Goal: Task Accomplishment & Management: Manage account settings

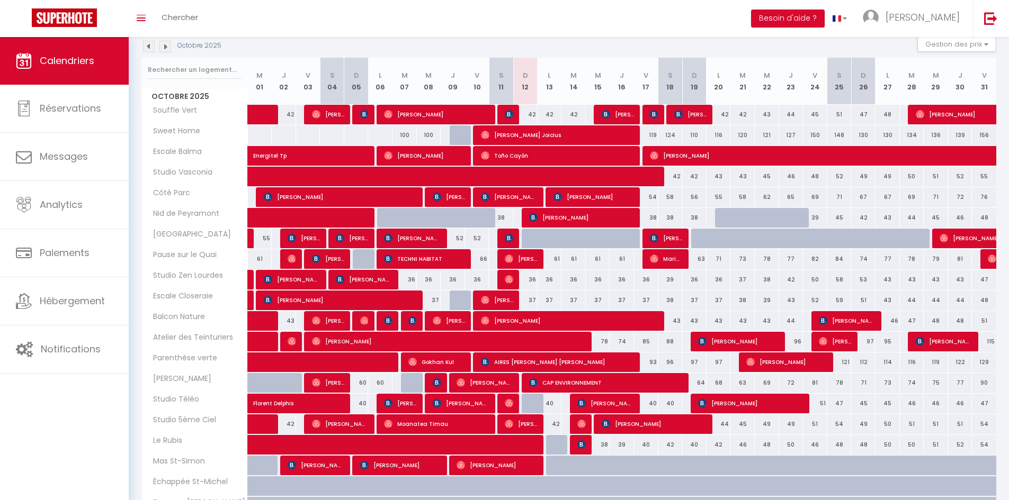
scroll to position [124, 0]
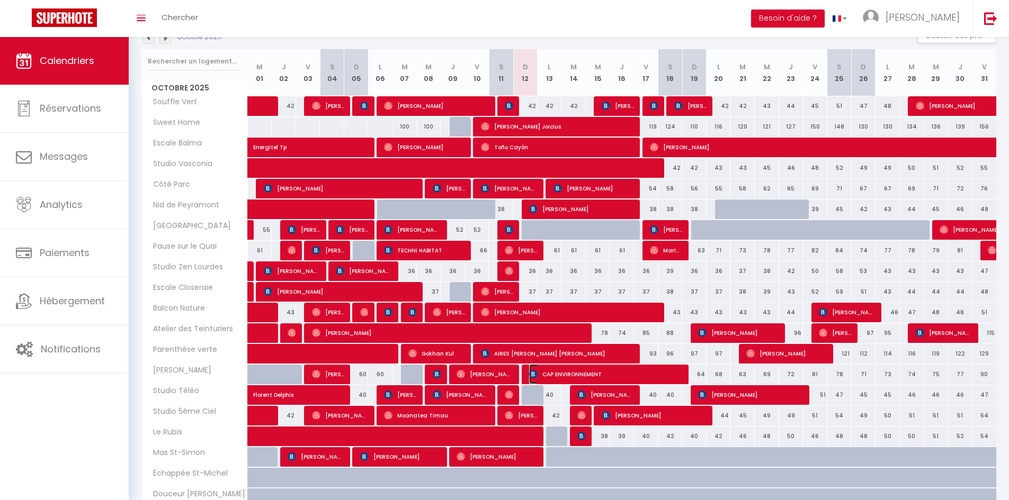
click at [556, 374] on span "CAP ENVIRONNEMENT" at bounding box center [606, 374] width 154 height 20
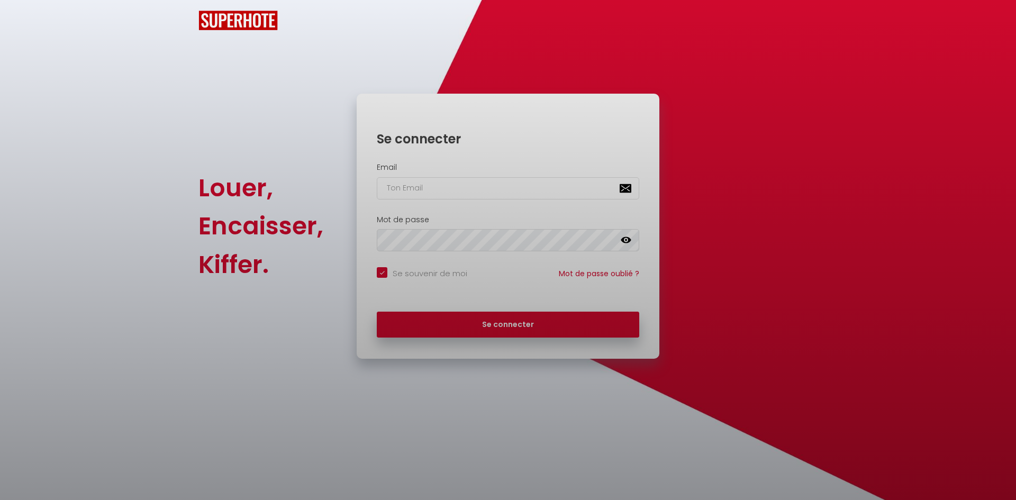
checkbox input "true"
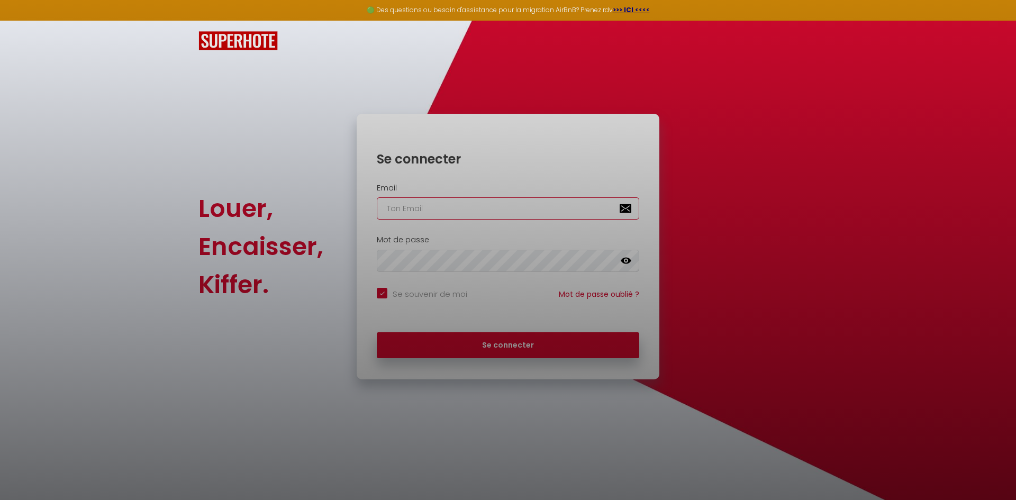
type input "[EMAIL_ADDRESS][DOMAIN_NAME]"
checkbox input "true"
click at [534, 344] on div at bounding box center [508, 250] width 1016 height 500
click at [530, 347] on div at bounding box center [508, 250] width 1016 height 500
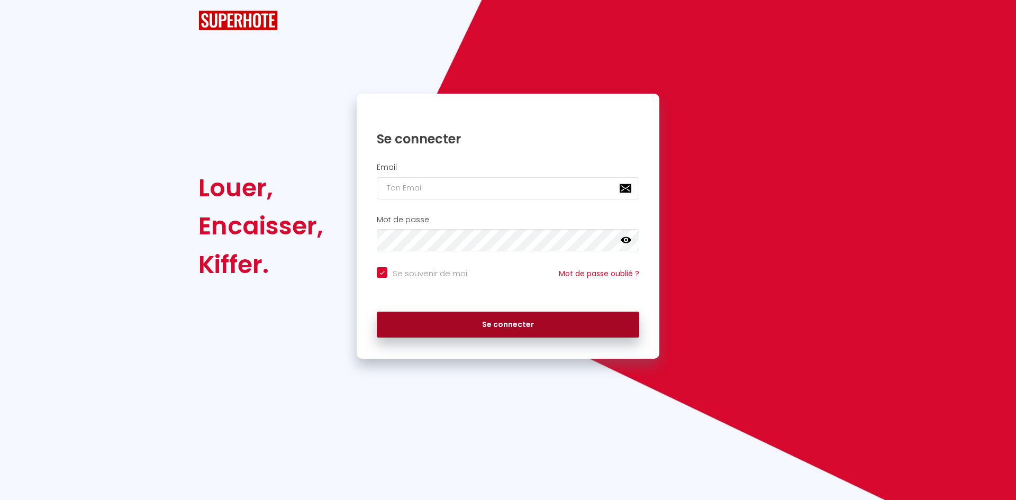
checkbox input "true"
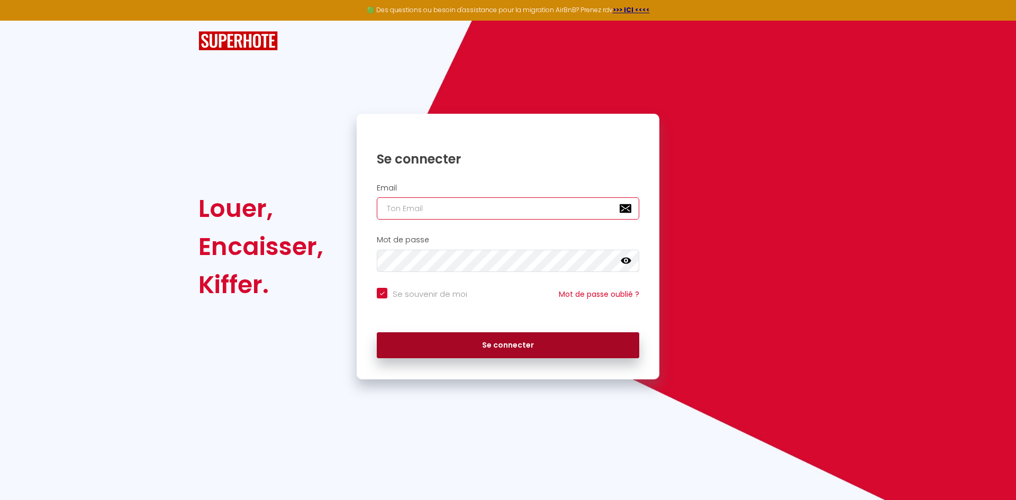
type input "[EMAIL_ADDRESS][DOMAIN_NAME]"
click at [506, 341] on button "Se connecter" at bounding box center [508, 345] width 263 height 26
checkbox input "true"
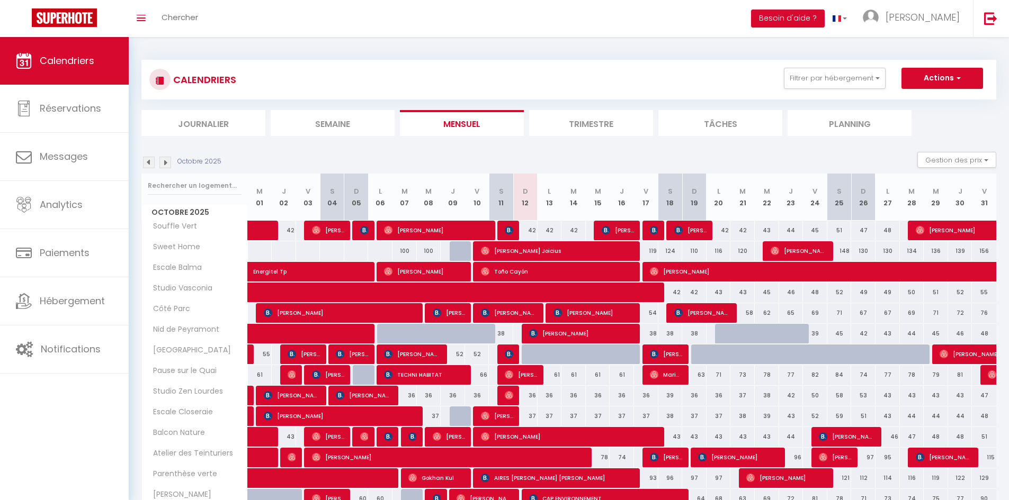
scroll to position [177, 0]
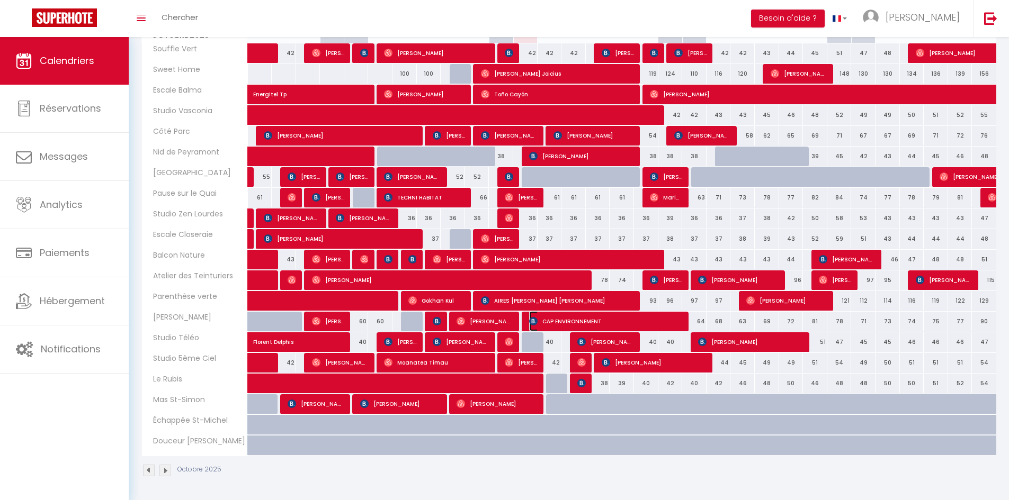
click at [562, 323] on span "CAP ENVIRONNEMENT" at bounding box center [606, 321] width 154 height 20
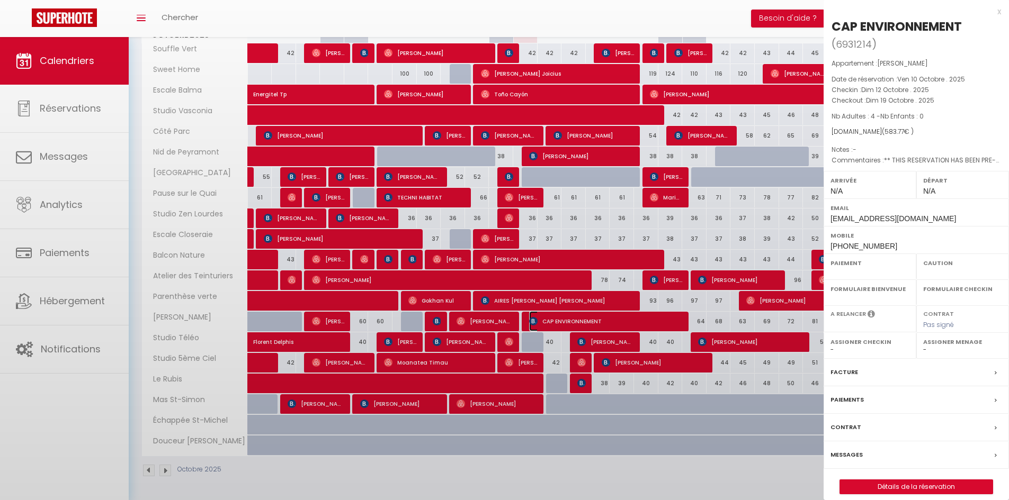
select select "OK"
select select "0"
select select "1"
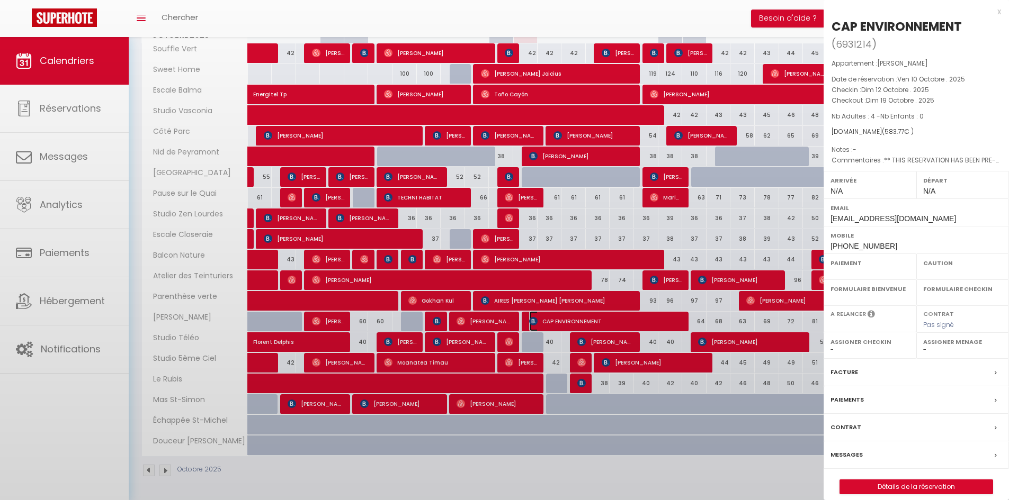
select select
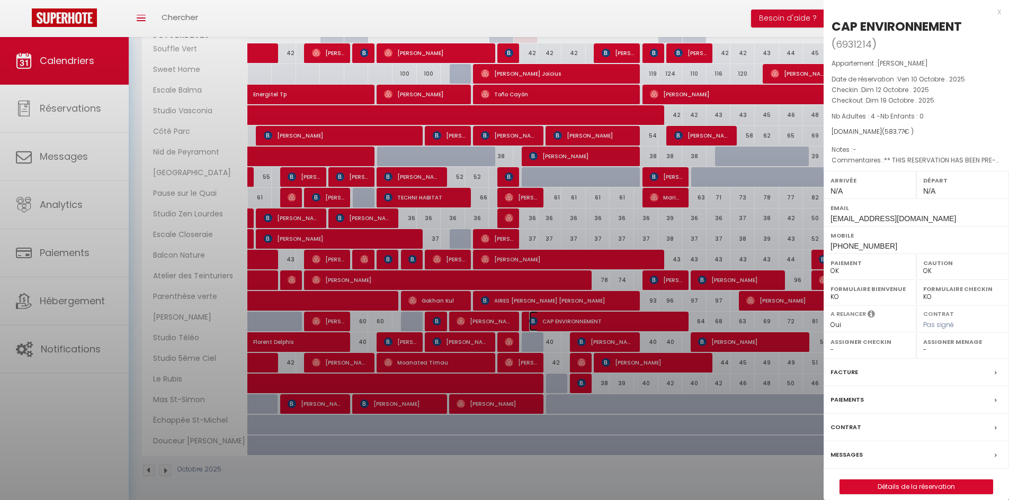
select select "28445"
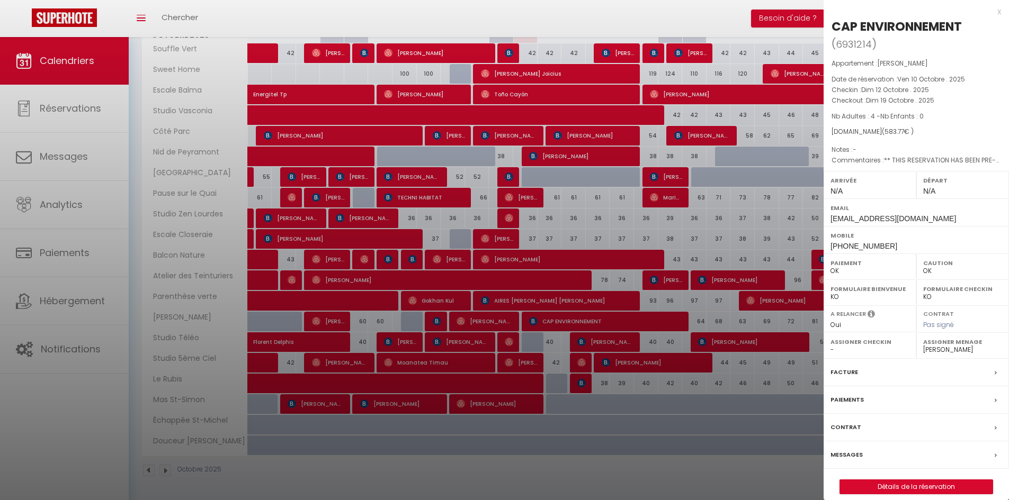
click at [856, 457] on label "Messages" at bounding box center [846, 454] width 32 height 11
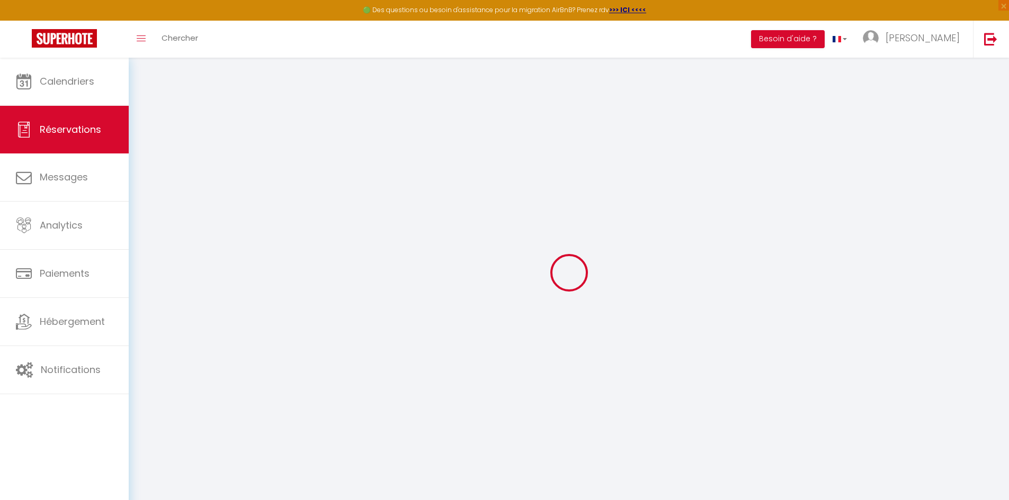
select select
checkbox input "false"
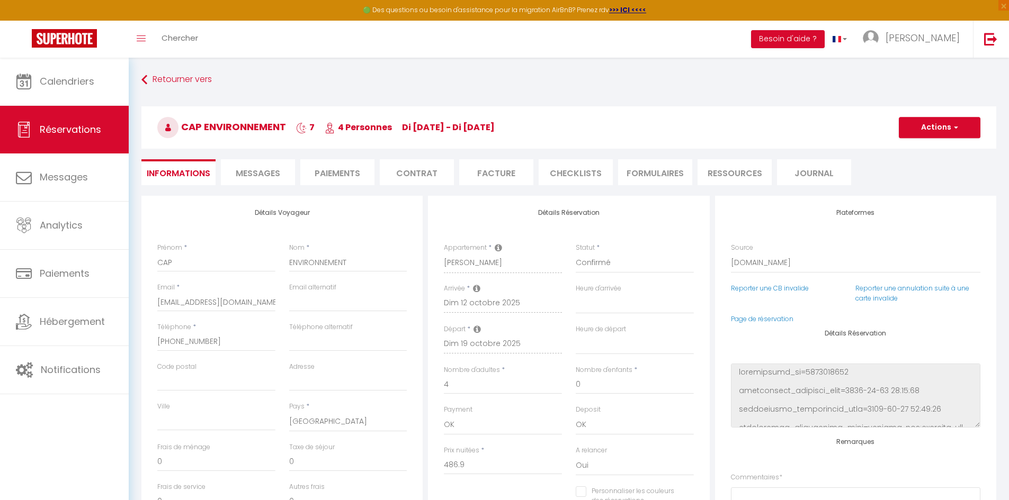
select select
checkbox input "false"
type textarea "** THIS RESERVATION HAS BEEN PRE-PAID ** BOOKING NOTE : Payment charge is EUR 8…"
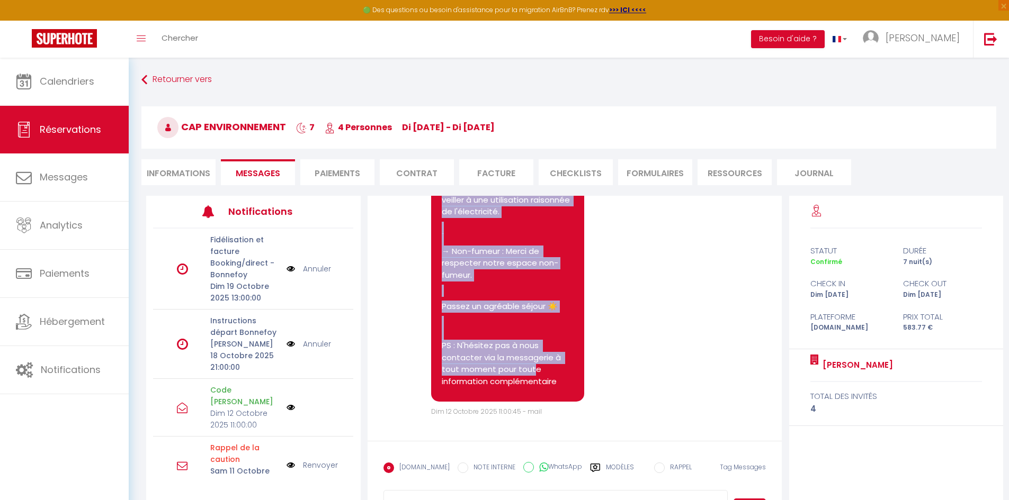
scroll to position [1927, 0]
drag, startPoint x: 443, startPoint y: 273, endPoint x: 562, endPoint y: 389, distance: 165.9
click at [562, 389] on pre "🔑🔒 VOS INSTRUCTIONS CHECKIN : https://www.canva.com/design/DAGuws6dokw/HPByvC5m…" at bounding box center [508, 55] width 132 height 671
copy pre "🔑🔒 VOS INSTRUCTIONS CHECKIN : https://www.canva.com/design/DAGuws6dokw/HPByvC5m…"
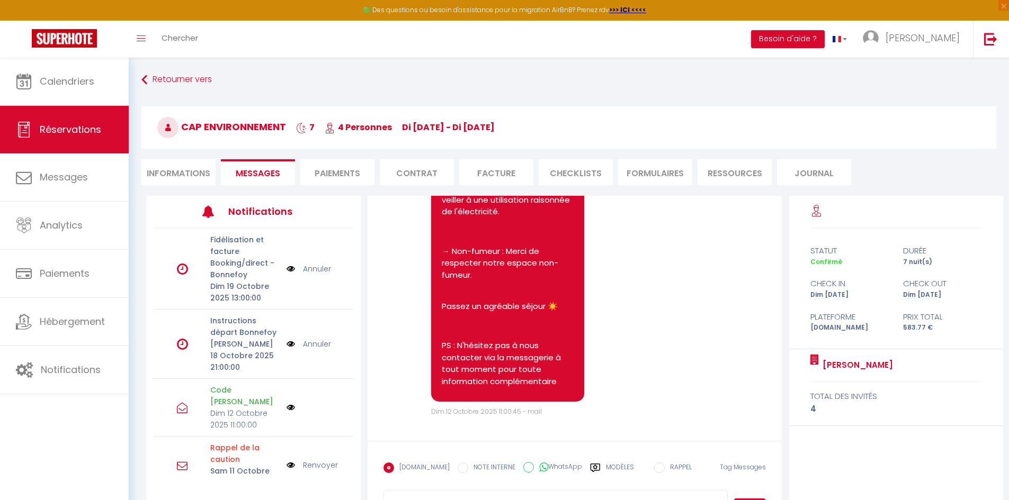
click at [181, 173] on li "Informations" at bounding box center [178, 172] width 74 height 26
select select
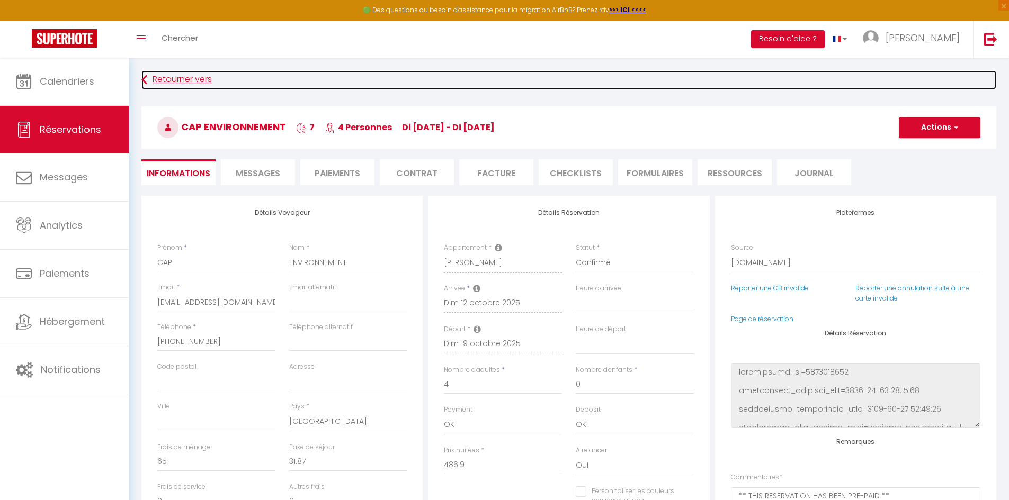
click at [193, 71] on link "Retourner vers" at bounding box center [568, 79] width 854 height 19
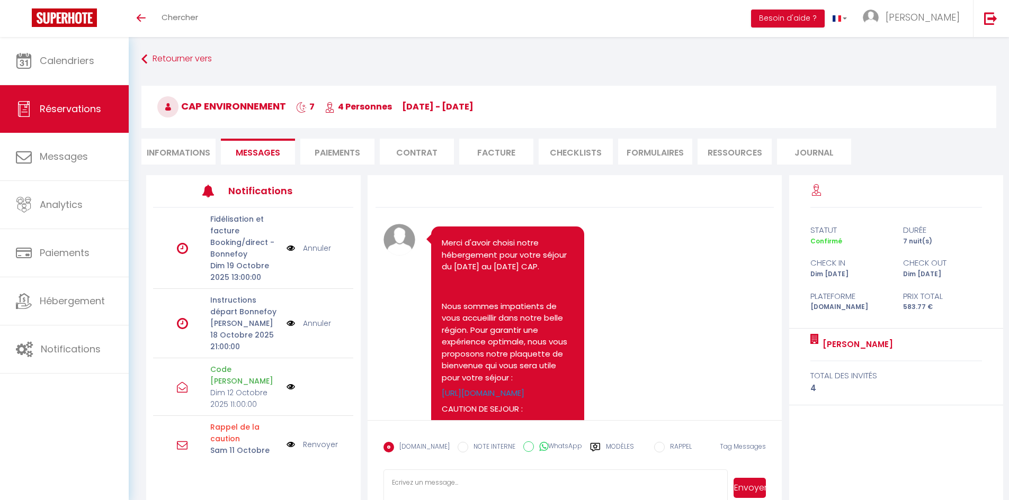
scroll to position [1927, 0]
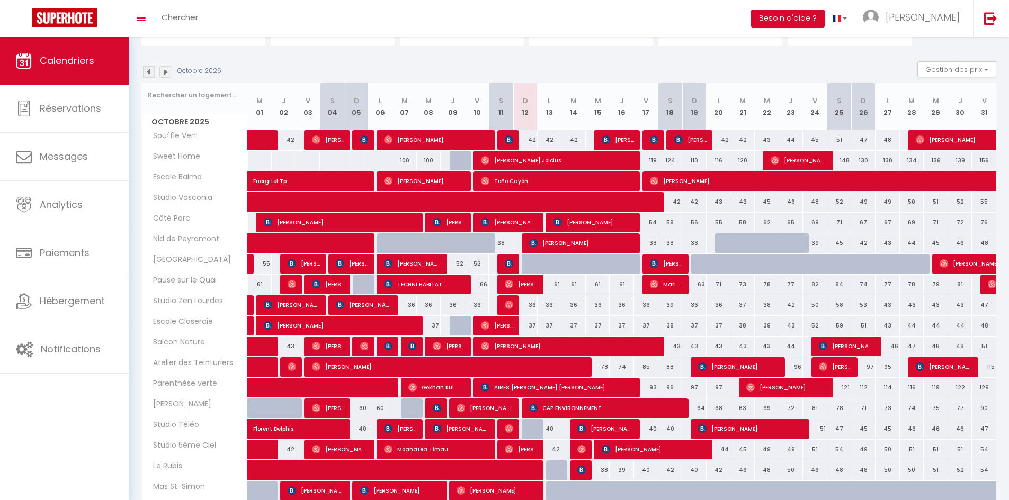
scroll to position [106, 0]
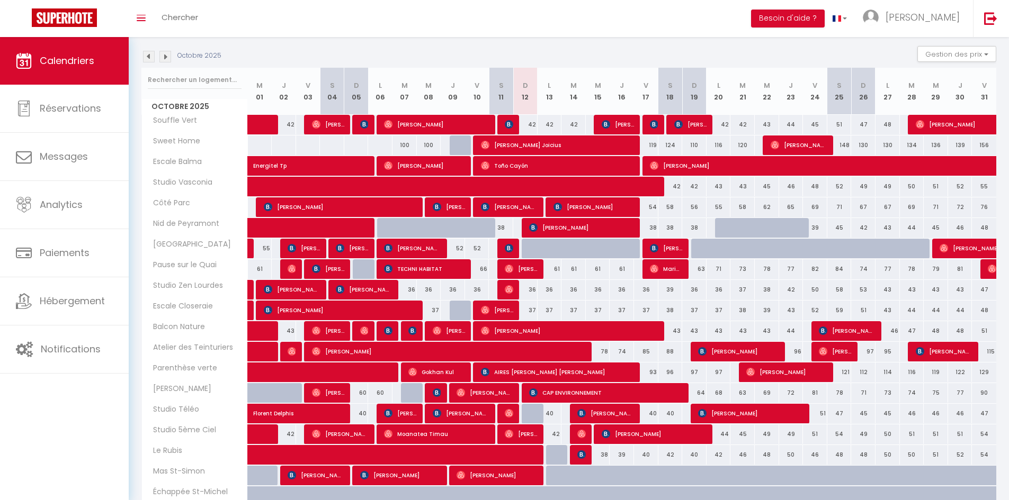
click at [527, 291] on div "36" at bounding box center [525, 290] width 24 height 20
type input "36"
type input "Dim 12 Octobre 2025"
type input "Lun 13 Octobre 2025"
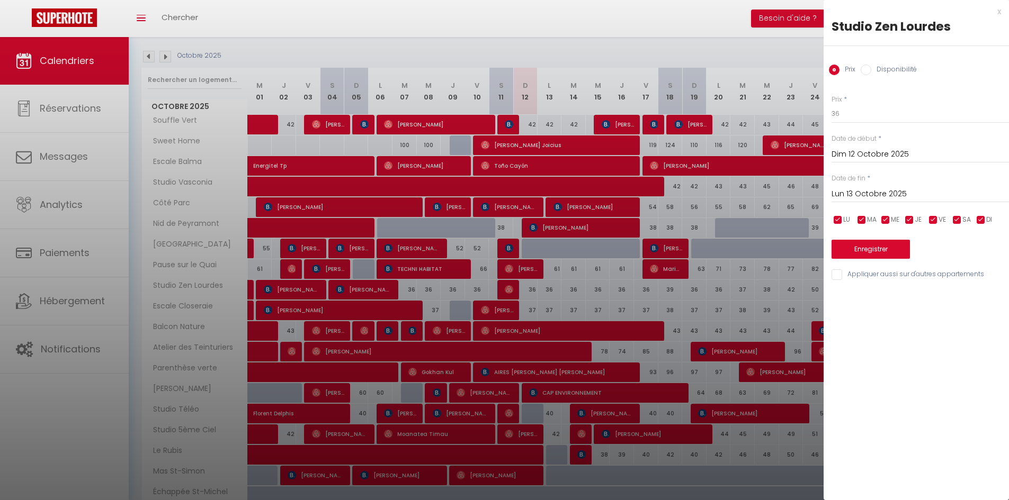
click at [888, 52] on div "Prix Disponibilité" at bounding box center [915, 63] width 185 height 35
click at [889, 66] on label "Disponibilité" at bounding box center [894, 71] width 46 height 12
click at [871, 66] on input "Disponibilité" at bounding box center [865, 70] width 11 height 11
radio input "true"
radio input "false"
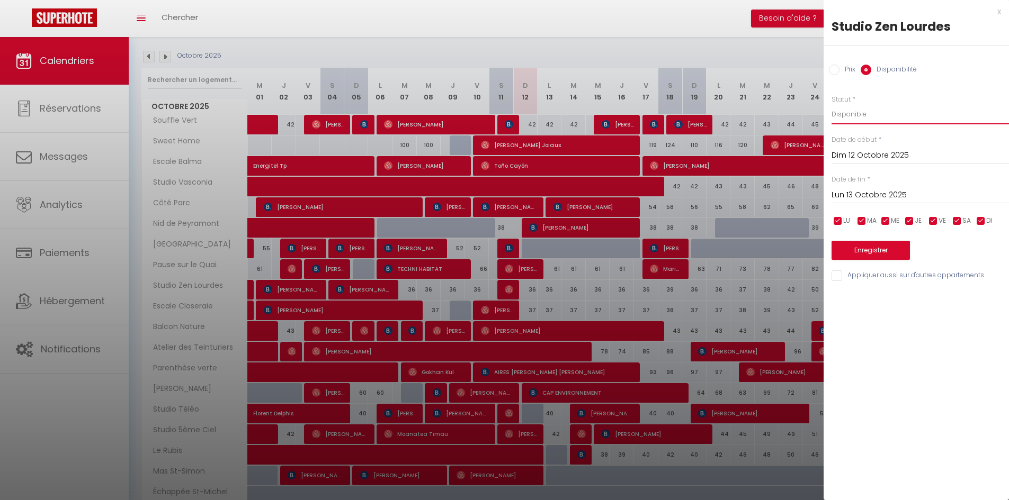
click at [869, 109] on select "Disponible Indisponible" at bounding box center [919, 114] width 177 height 20
select select "0"
click at [831, 104] on select "Disponible Indisponible" at bounding box center [919, 114] width 177 height 20
click at [862, 248] on button "Enregistrer" at bounding box center [870, 250] width 78 height 19
